Goal: Information Seeking & Learning: Understand process/instructions

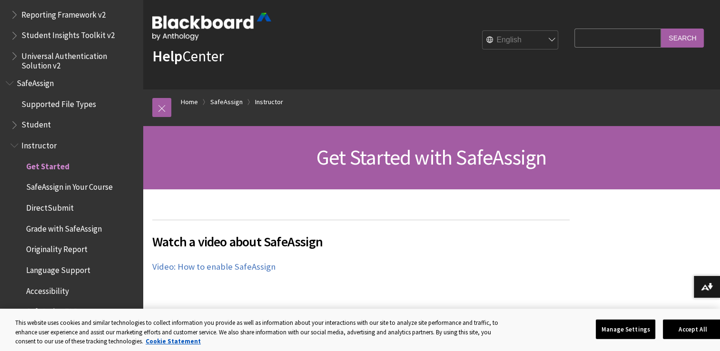
scroll to position [10, 0]
click at [39, 127] on span "Student" at bounding box center [36, 123] width 30 height 13
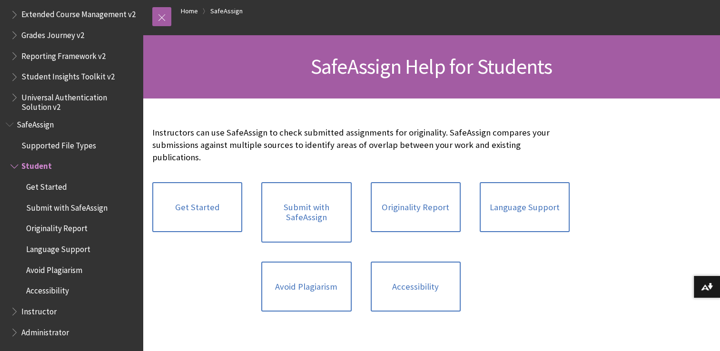
scroll to position [103, 0]
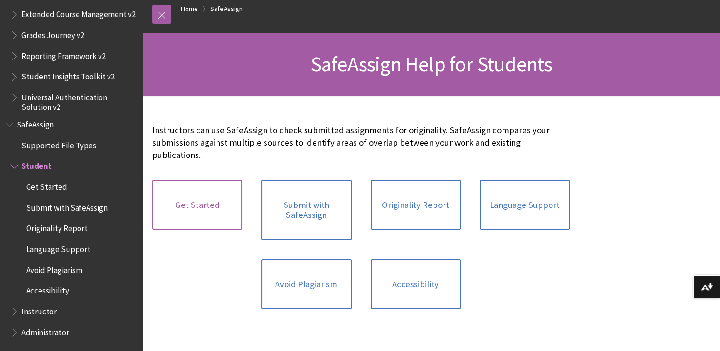
click at [171, 190] on link "Get Started" at bounding box center [197, 205] width 90 height 50
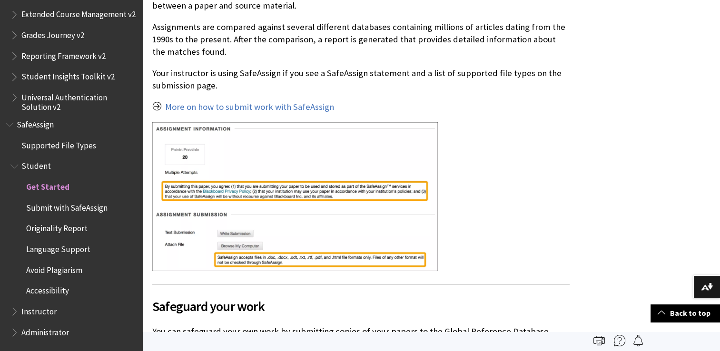
scroll to position [330, 0]
click at [254, 112] on link "More on how to submit work with SafeAssign" at bounding box center [249, 106] width 169 height 11
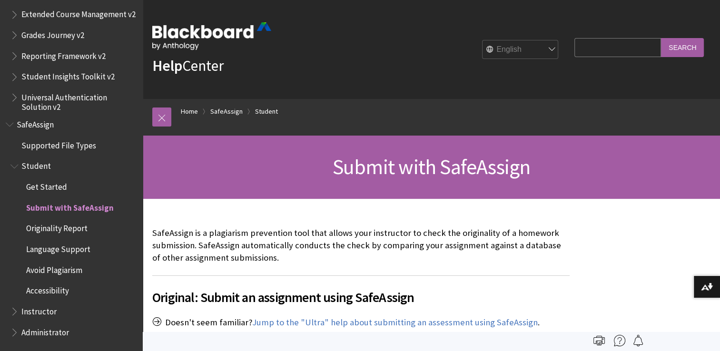
click at [74, 232] on span "Originality Report" at bounding box center [56, 227] width 61 height 13
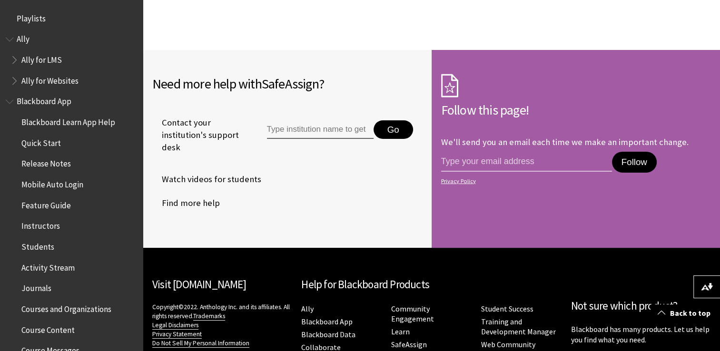
scroll to position [3143, 0]
